Goal: Transaction & Acquisition: Purchase product/service

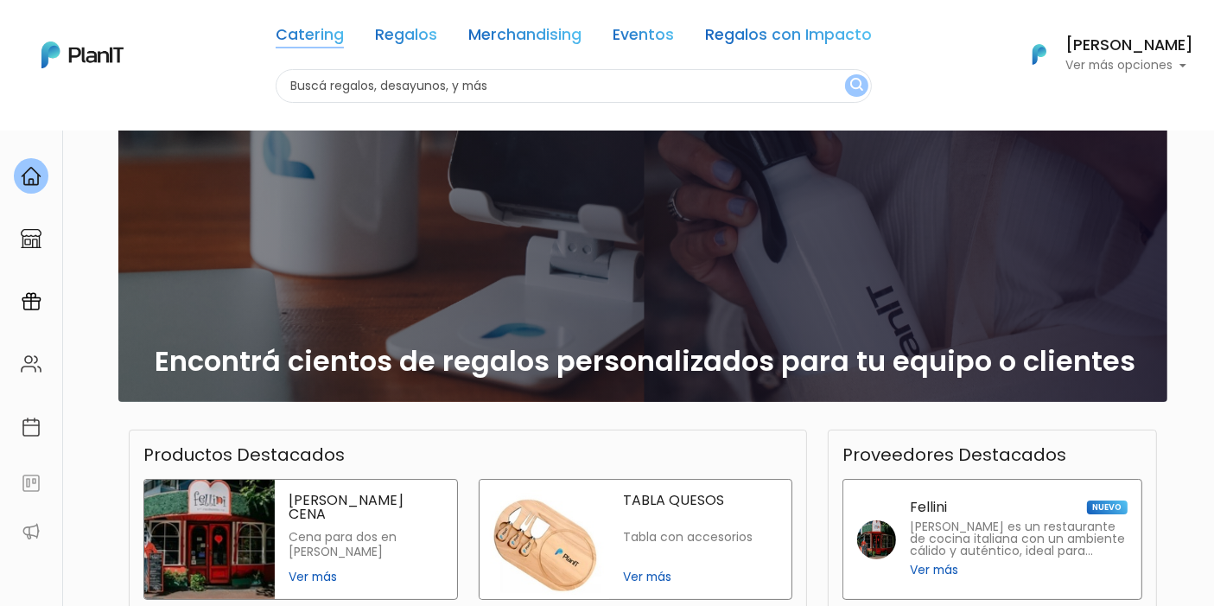
click at [310, 37] on link "Catering" at bounding box center [310, 38] width 68 height 21
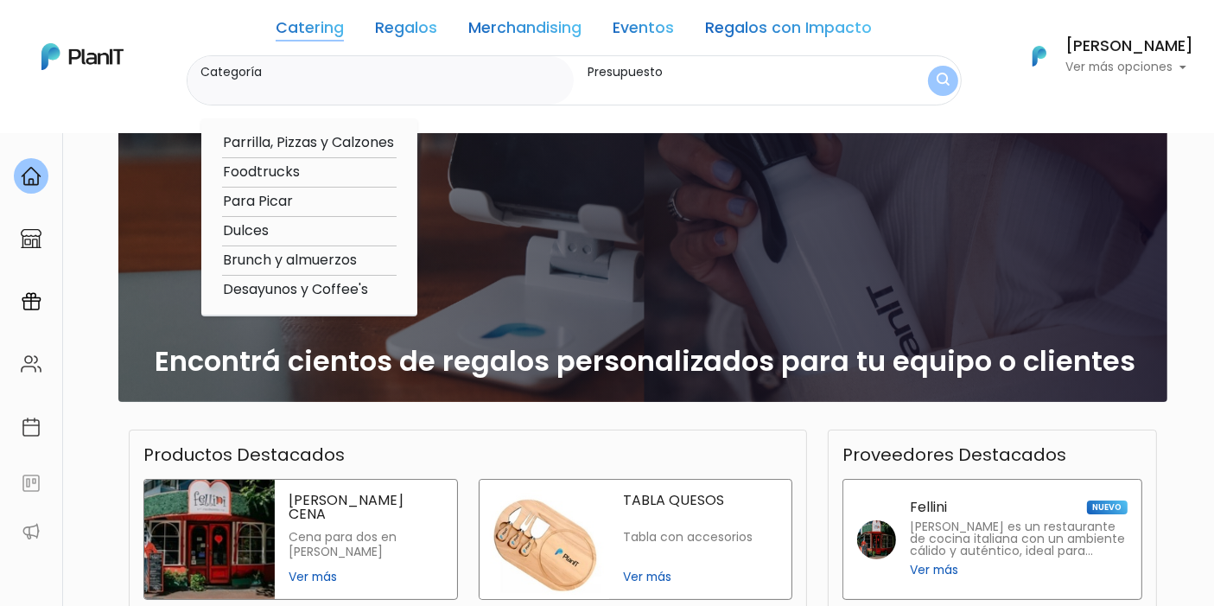
click at [289, 171] on option "Foodtrucks" at bounding box center [309, 173] width 175 height 22
type input "Foodtrucks"
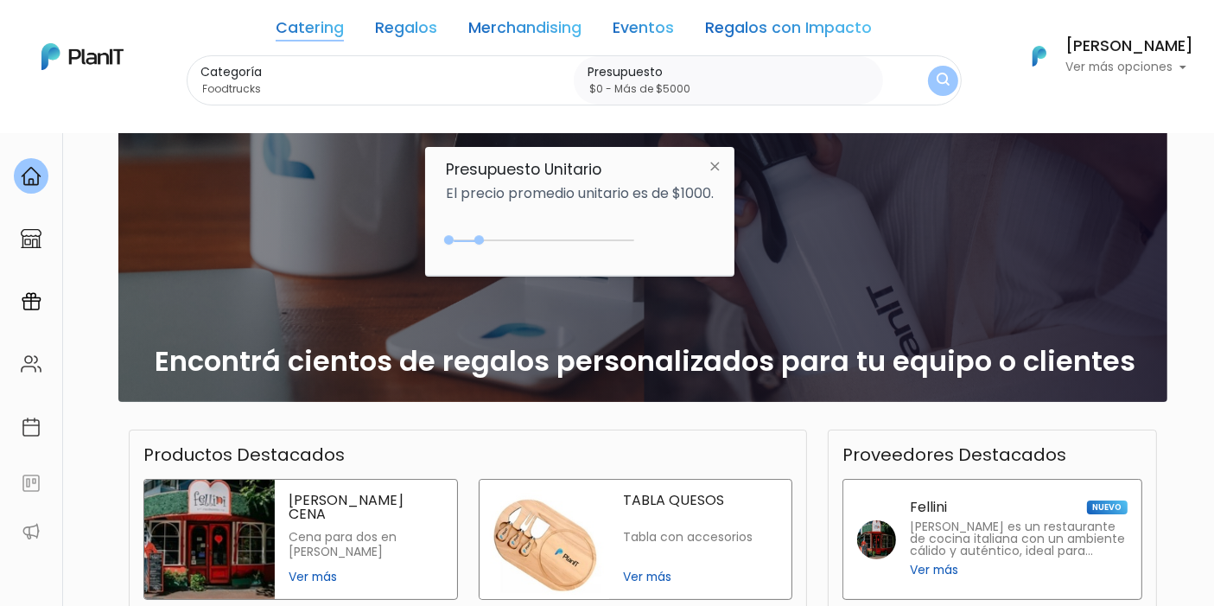
type input "$0 - Más de $5000"
drag, startPoint x: 483, startPoint y: 239, endPoint x: 687, endPoint y: 234, distance: 204.0
click at [687, 234] on div "+$5000 $0 0 : 5000 0 5000 0,5000" at bounding box center [580, 243] width 268 height 35
click at [940, 72] on img "submit" at bounding box center [943, 80] width 14 height 17
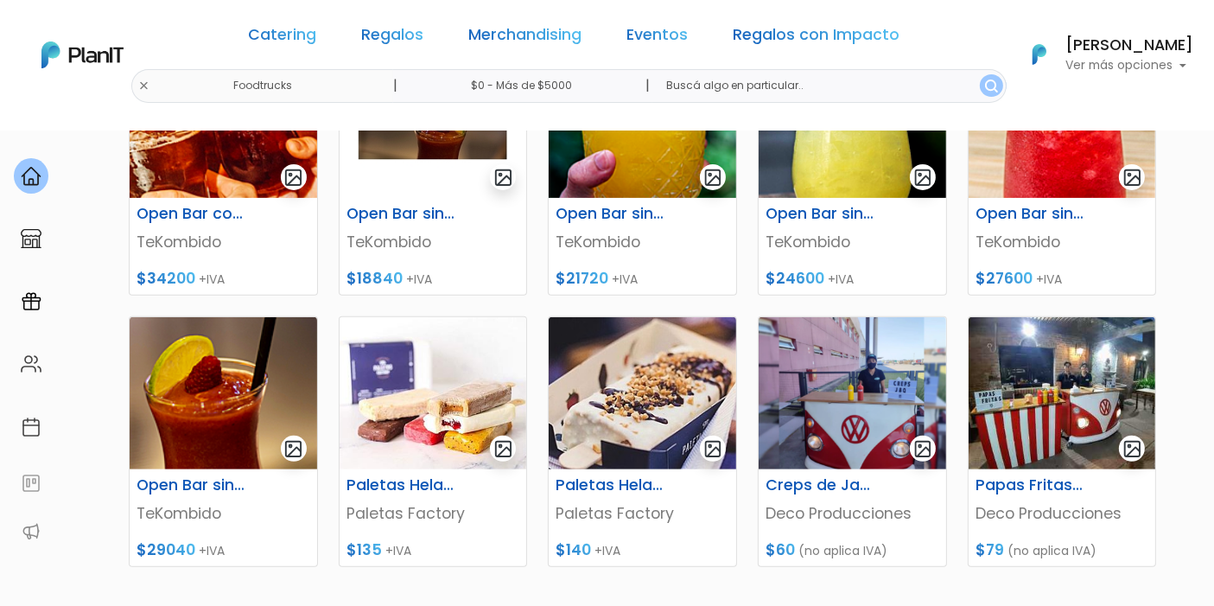
scroll to position [576, 0]
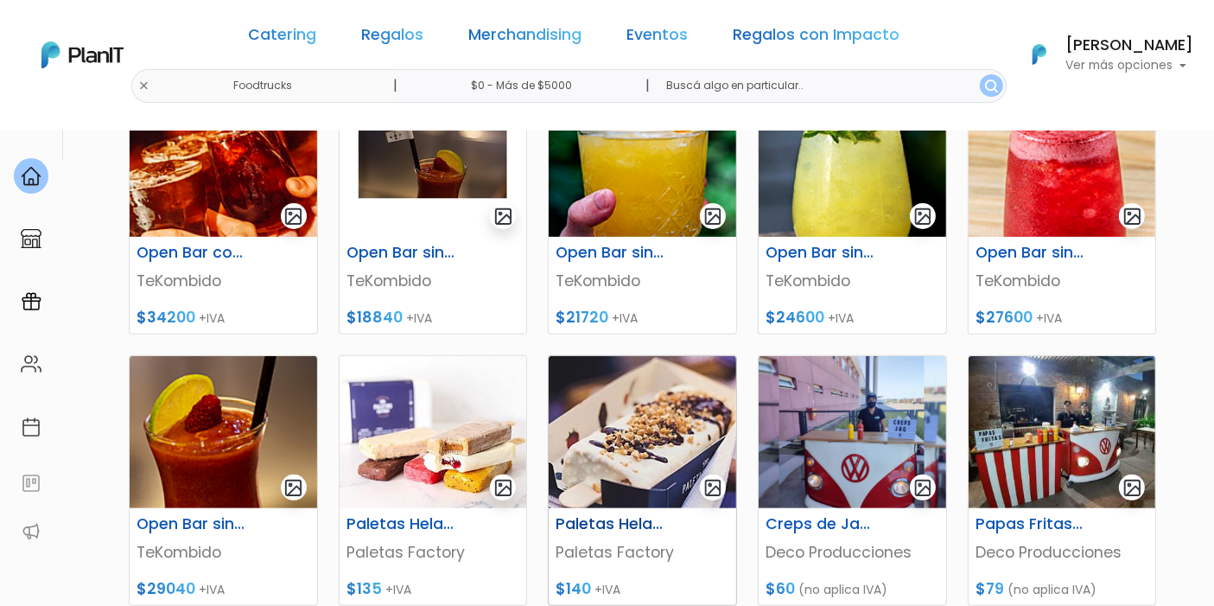
click at [624, 400] on img at bounding box center [643, 432] width 188 height 152
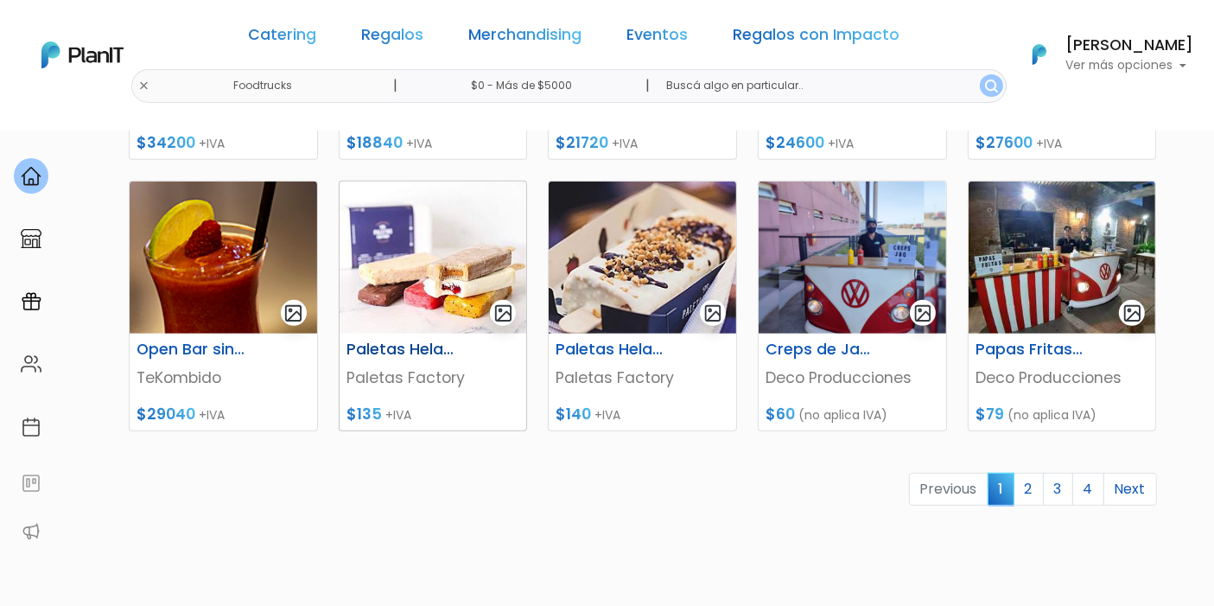
scroll to position [768, 0]
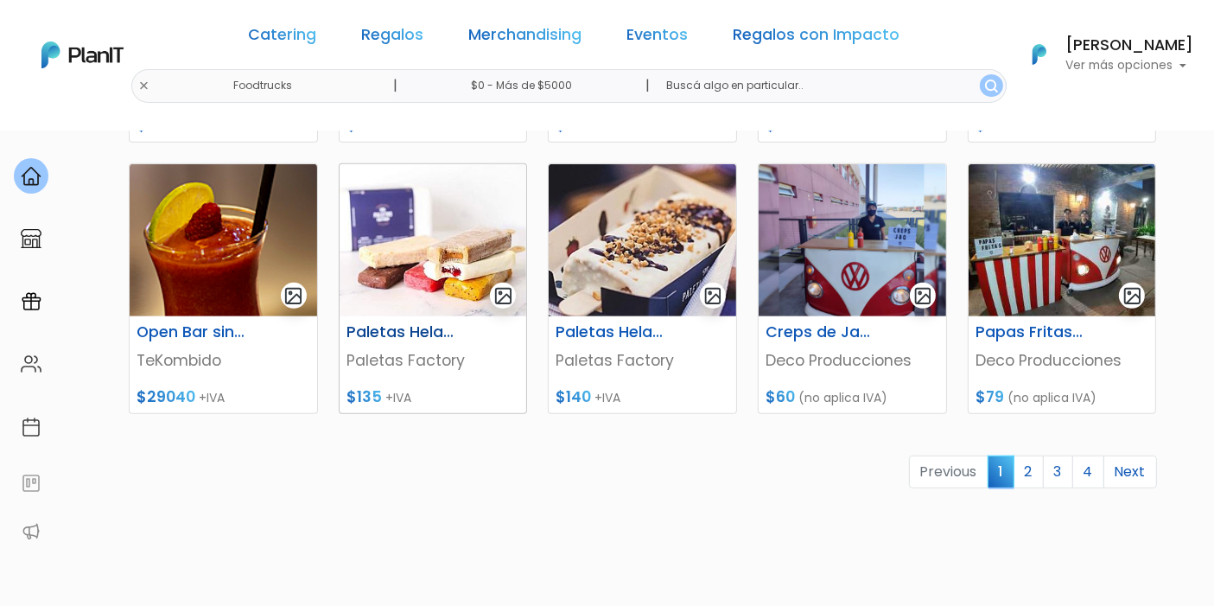
click at [422, 221] on img at bounding box center [434, 240] width 188 height 152
click at [1035, 477] on link "2" at bounding box center [1029, 472] width 30 height 33
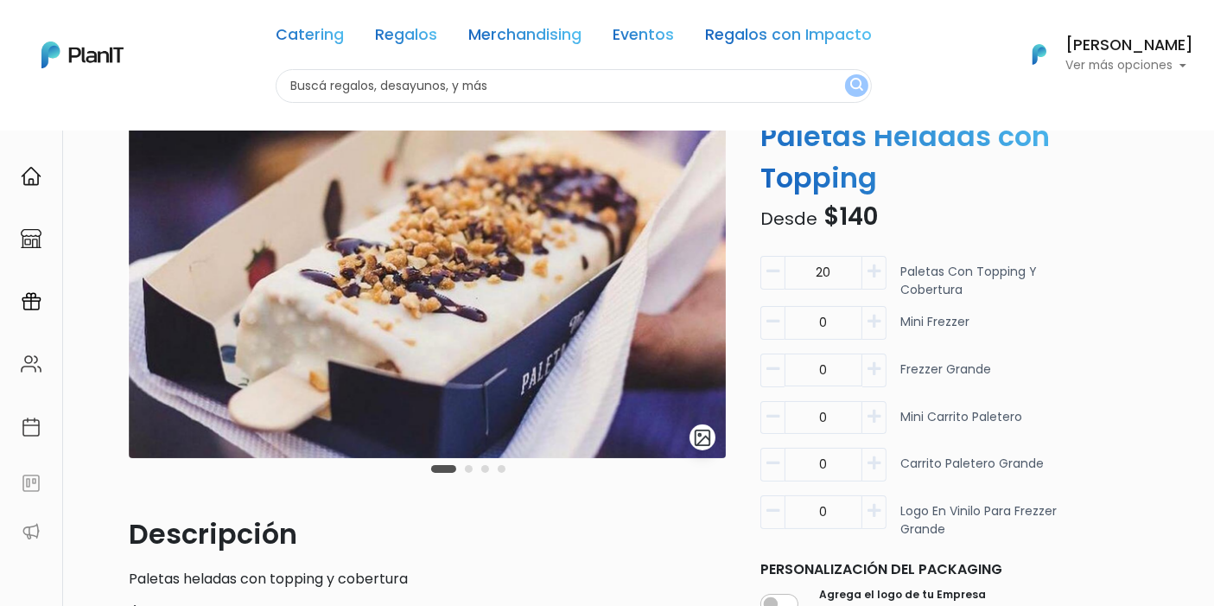
scroll to position [96, 0]
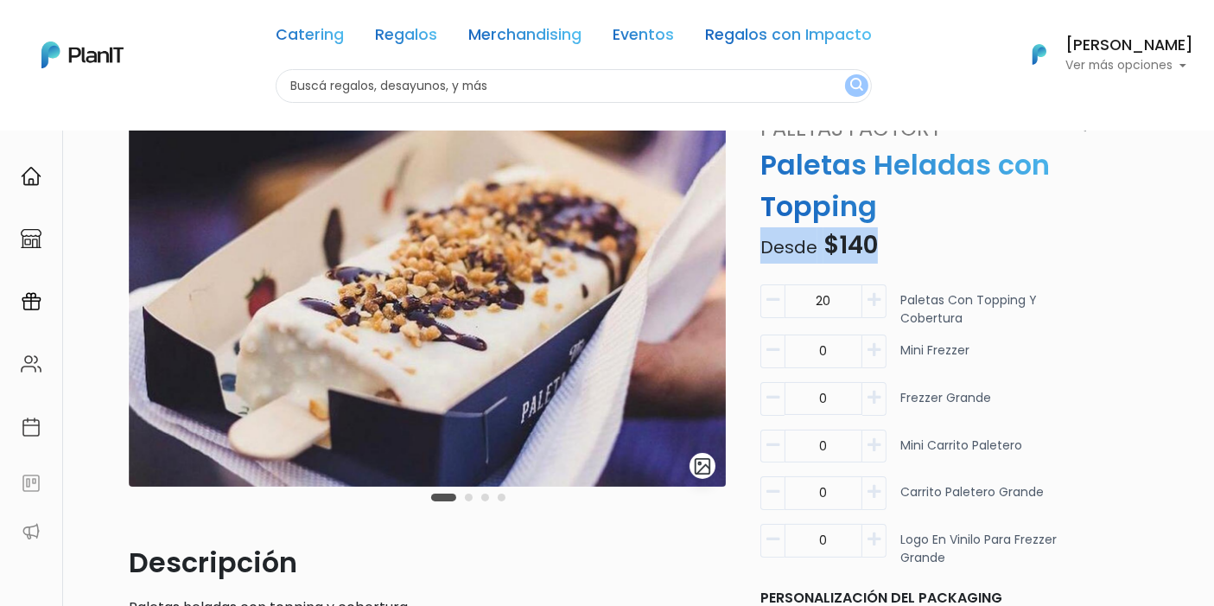
drag, startPoint x: 757, startPoint y: 248, endPoint x: 870, endPoint y: 242, distance: 113.4
click at [870, 242] on p "Desde $140" at bounding box center [927, 245] width 354 height 36
click at [895, 233] on p "Desde $140" at bounding box center [927, 245] width 354 height 36
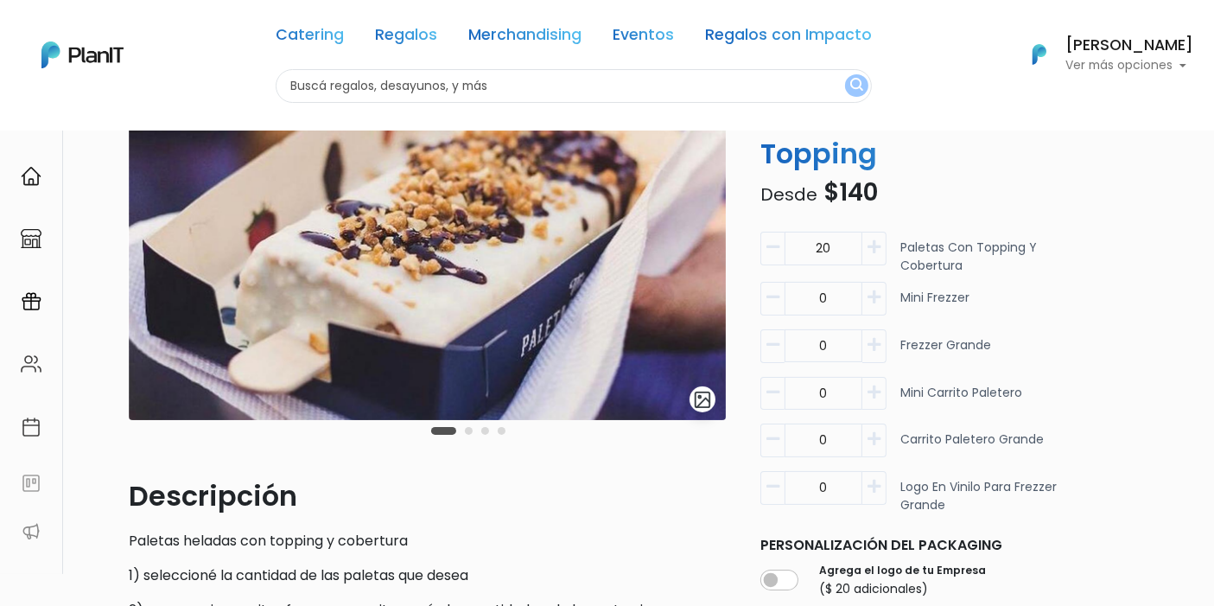
scroll to position [192, 0]
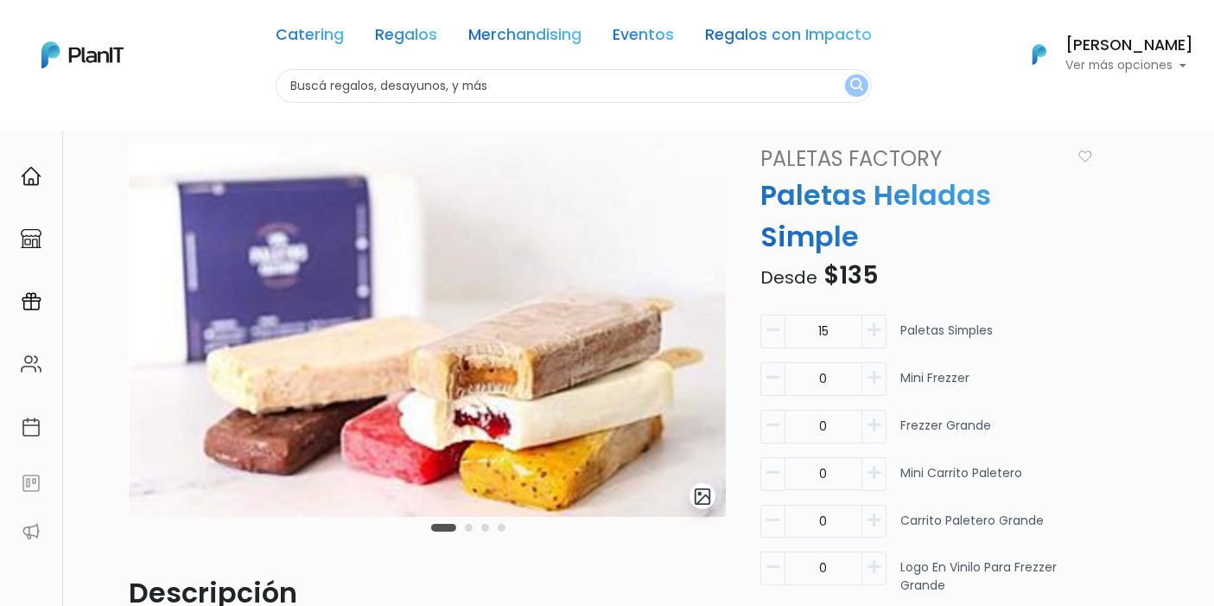
scroll to position [96, 0]
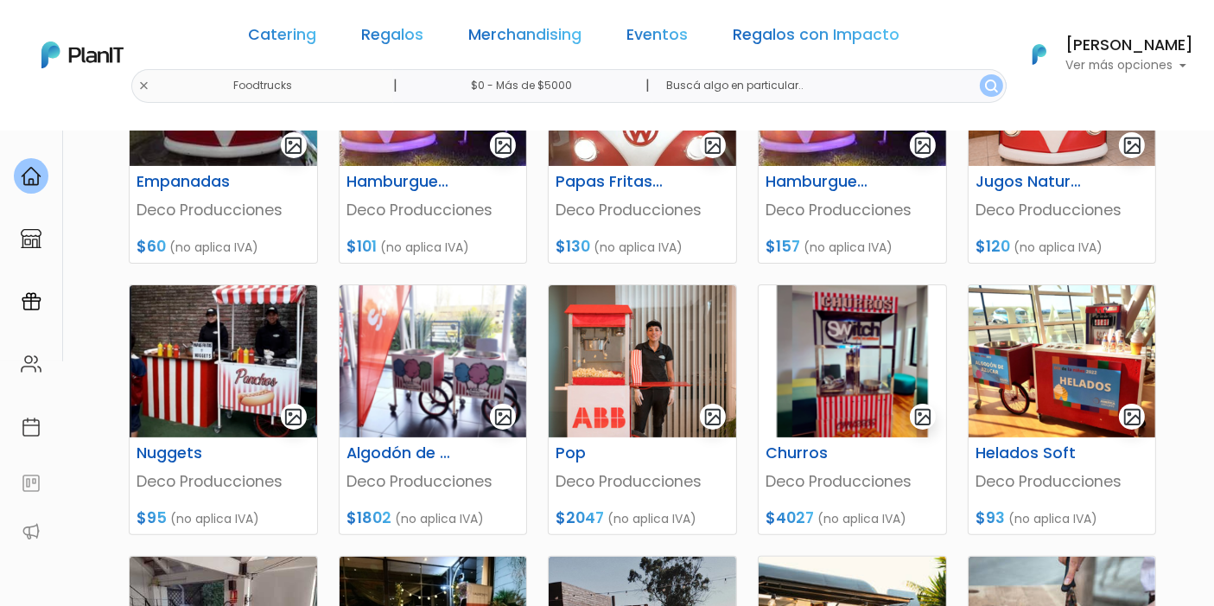
scroll to position [384, 0]
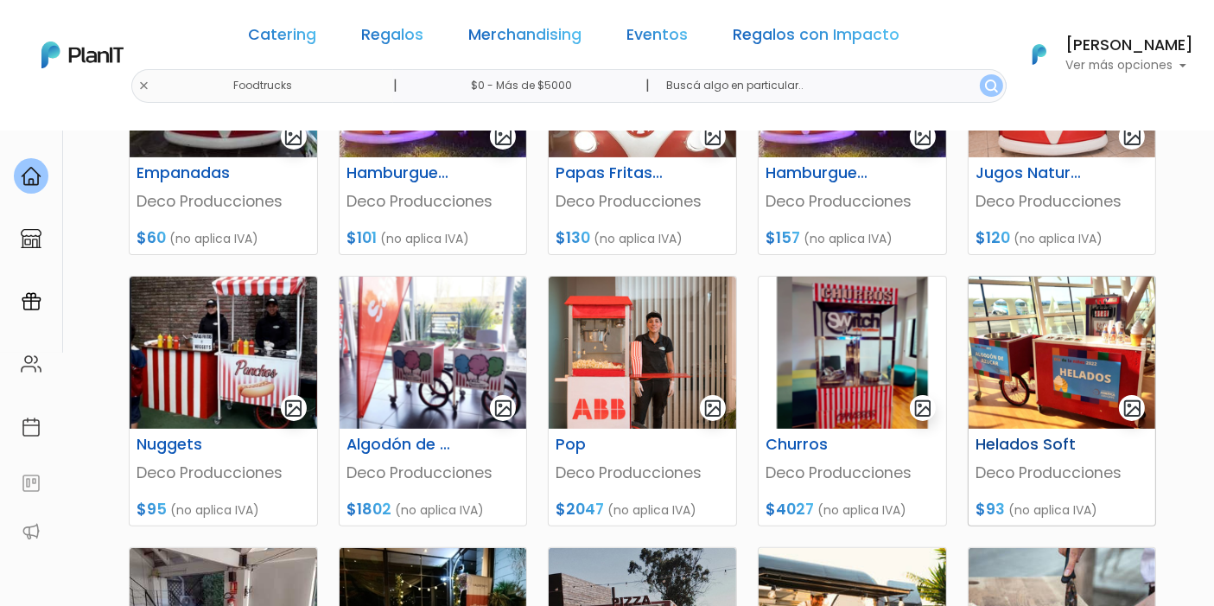
click at [1029, 325] on img at bounding box center [1063, 353] width 188 height 152
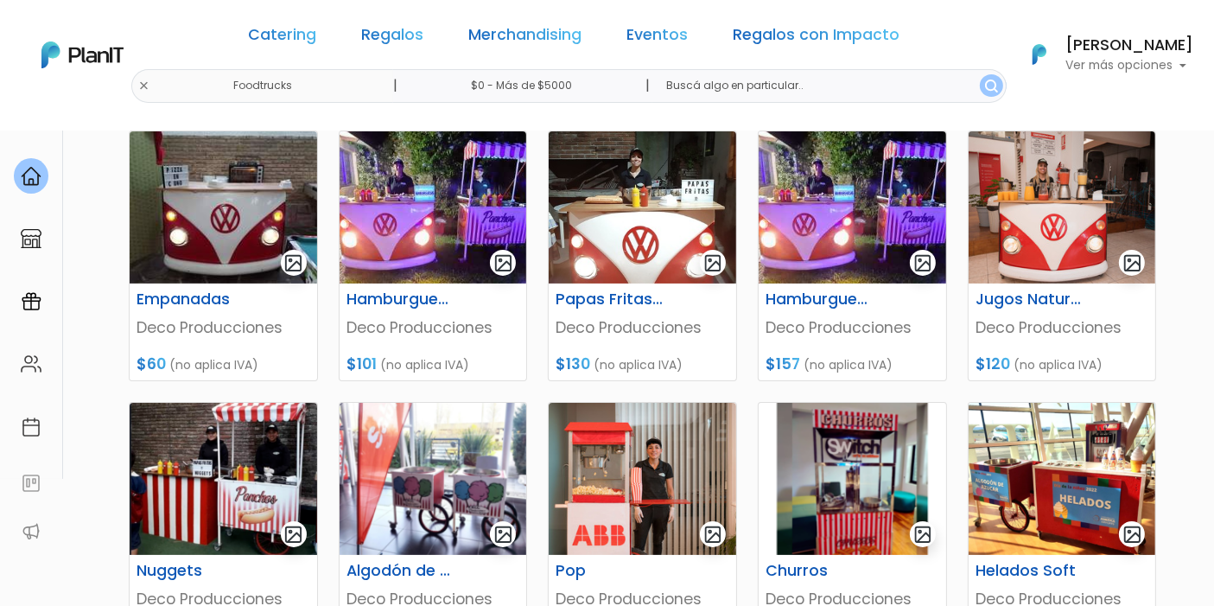
scroll to position [288, 0]
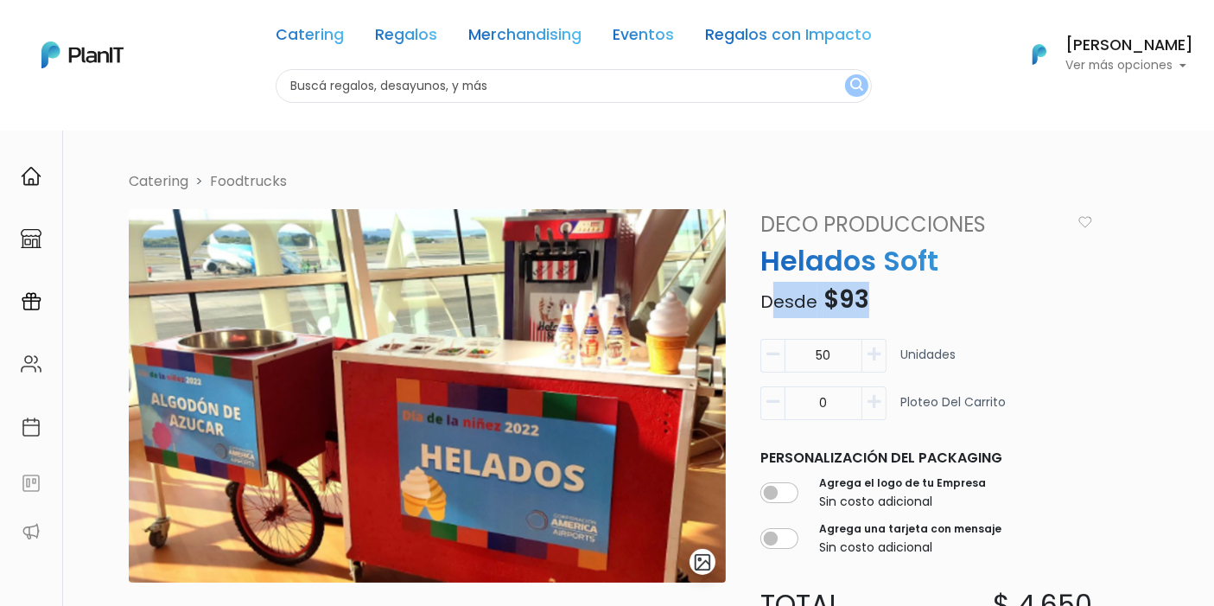
drag, startPoint x: 776, startPoint y: 303, endPoint x: 921, endPoint y: 298, distance: 144.4
click at [921, 298] on p "Desde $93" at bounding box center [927, 300] width 354 height 36
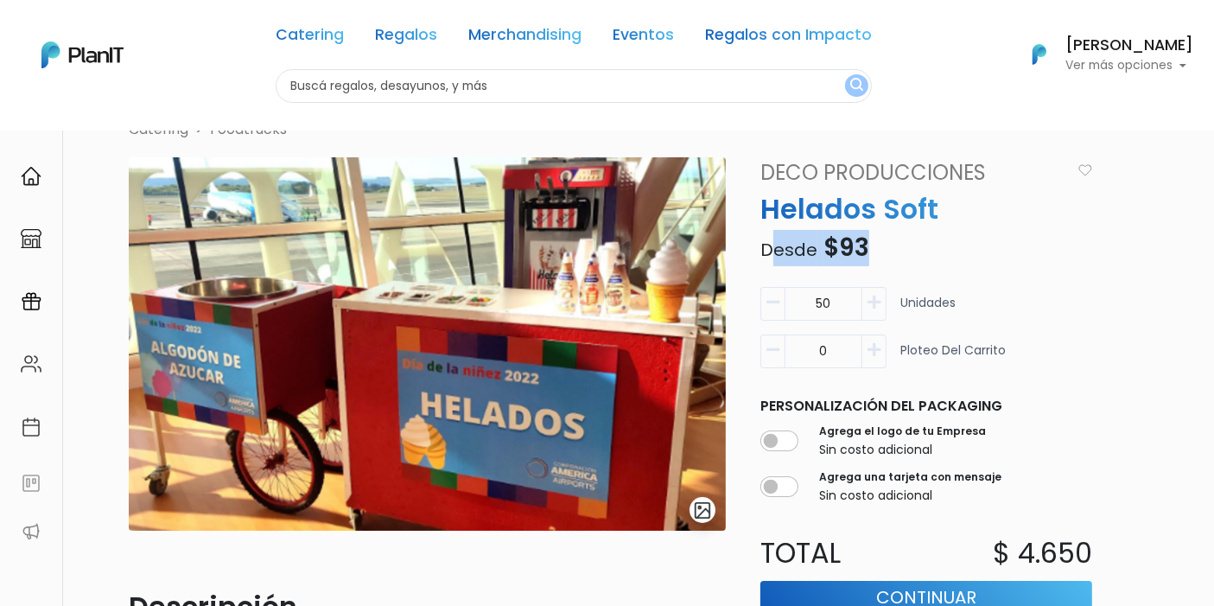
scroll to position [96, 0]
